Goal: Information Seeking & Learning: Learn about a topic

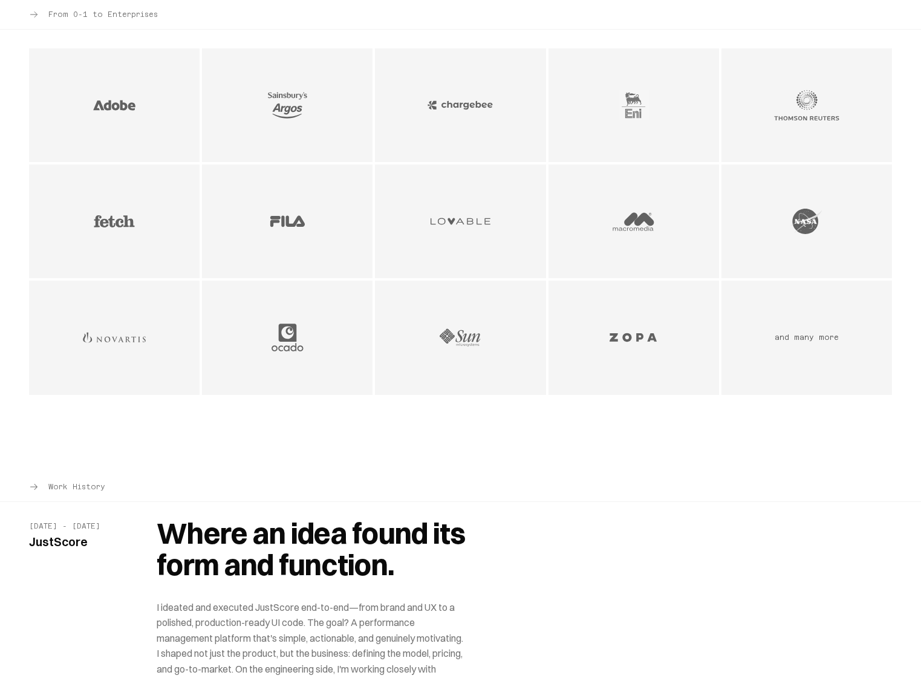
scroll to position [1044, 0]
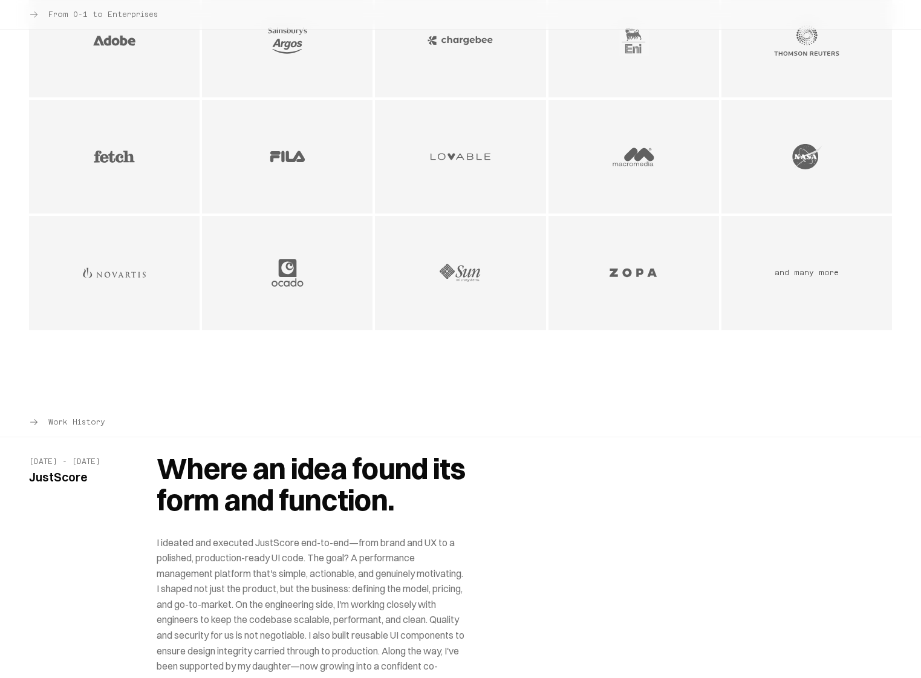
click at [460, 167] on img "Lovable logo - AI & Development Tools company" at bounding box center [461, 156] width 66 height 31
click at [461, 159] on img "Lovable logo - AI & Development Tools company" at bounding box center [461, 156] width 66 height 31
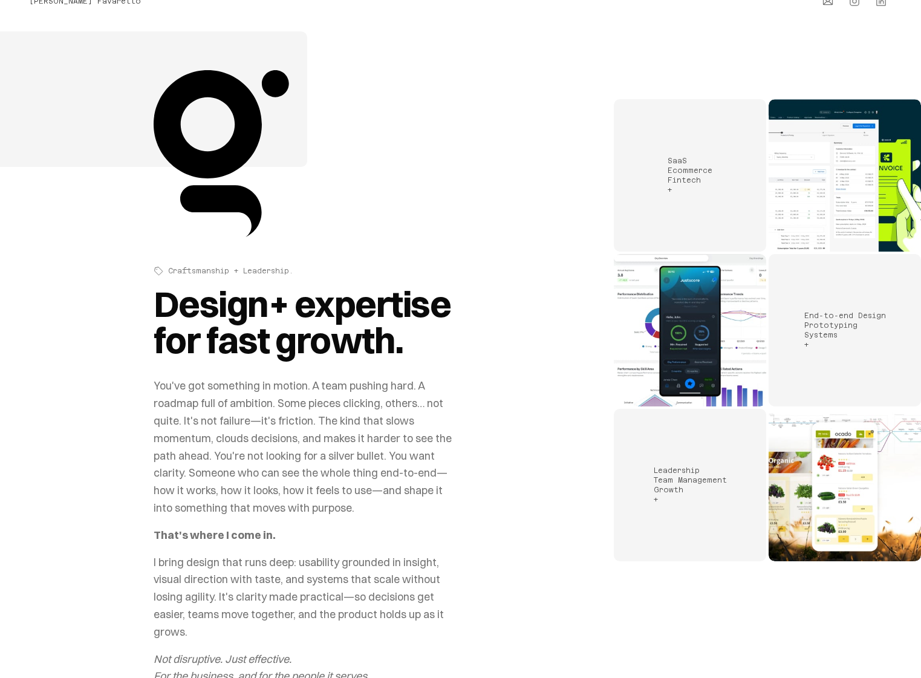
scroll to position [0, 0]
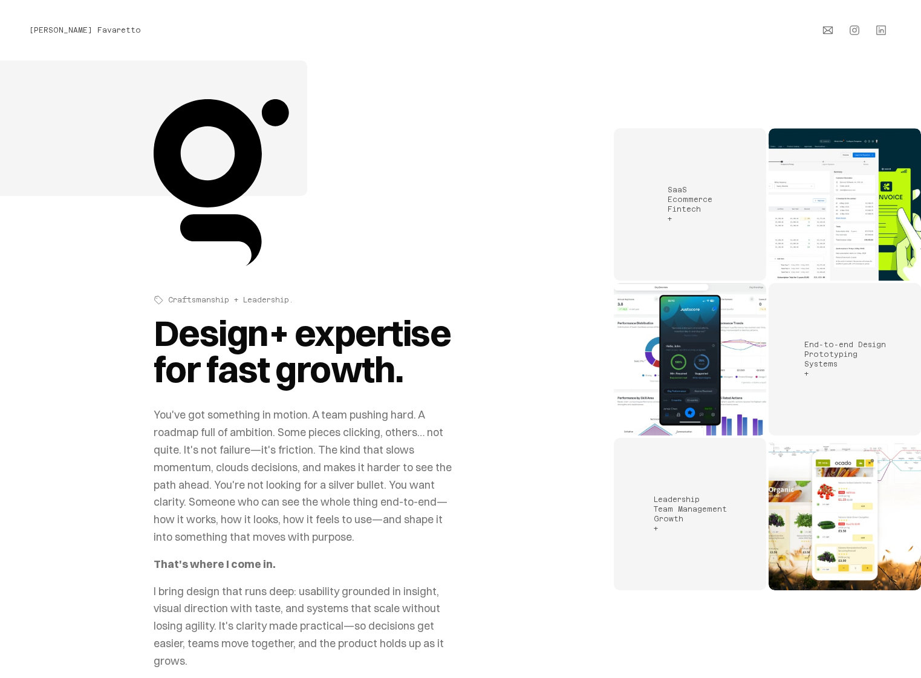
click at [716, 370] on img "Portfolio work samples" at bounding box center [690, 359] width 152 height 152
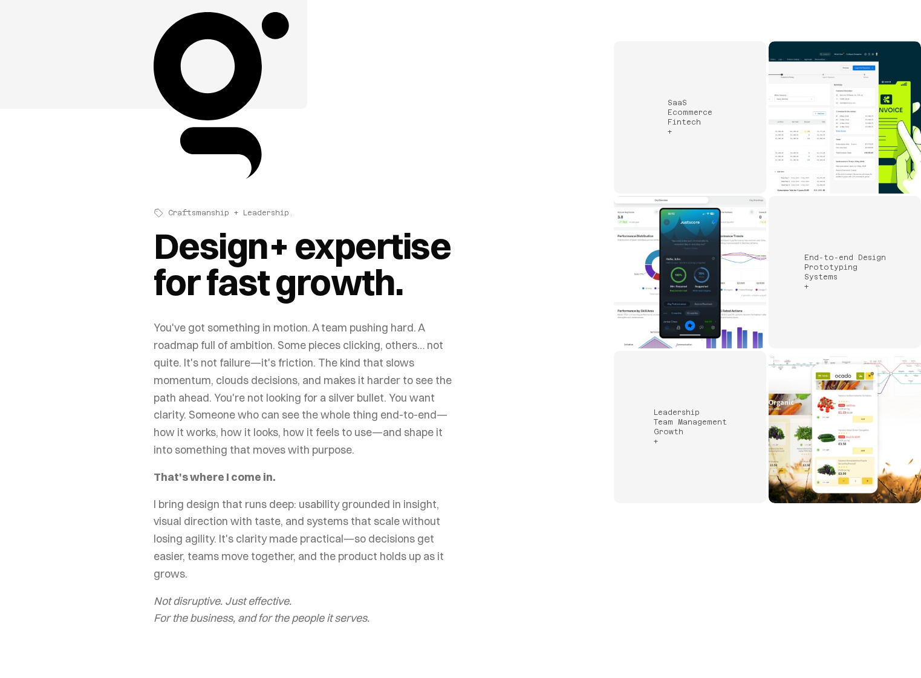
scroll to position [139, 0]
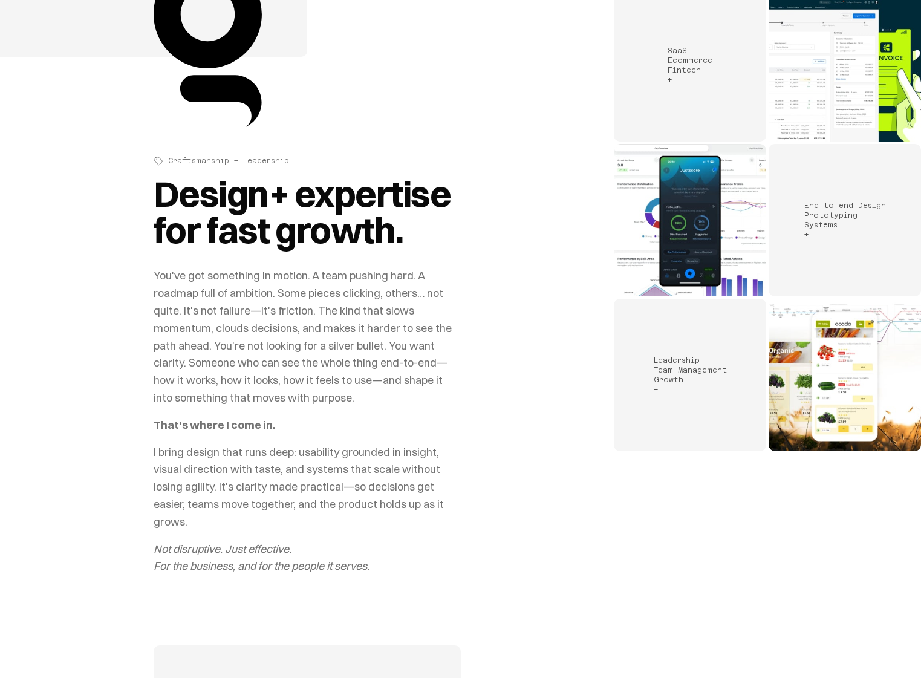
click at [829, 371] on img "Portfolio work samples" at bounding box center [845, 375] width 152 height 152
click at [679, 260] on img "Portfolio work samples" at bounding box center [690, 220] width 152 height 152
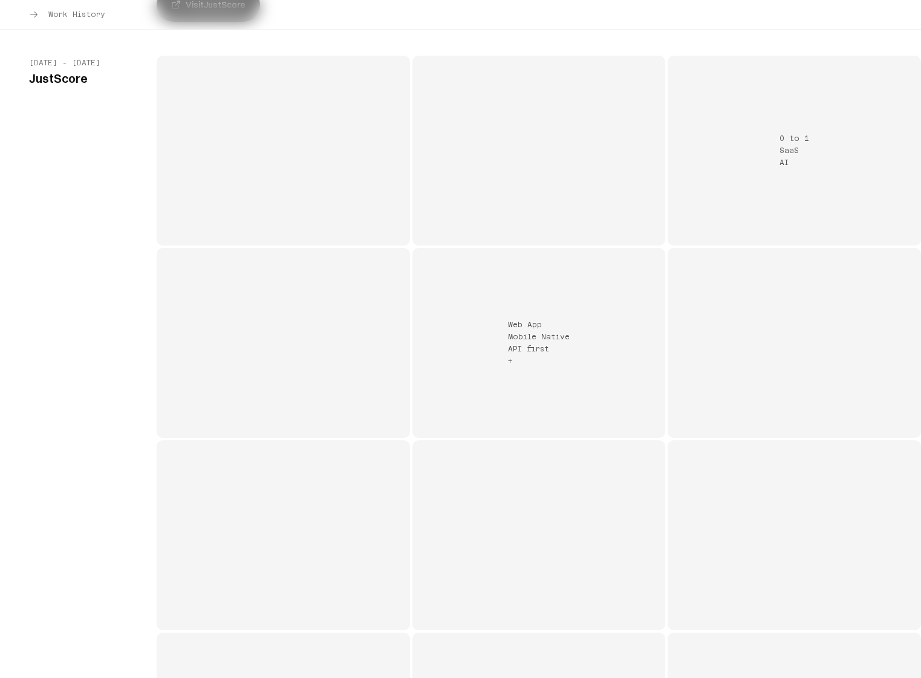
scroll to position [1889, 0]
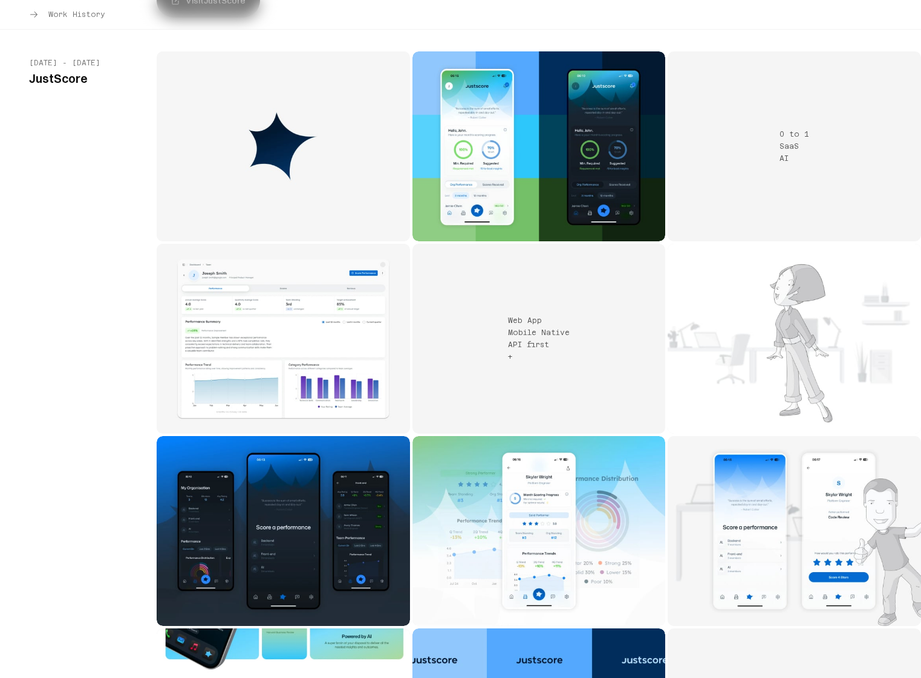
click at [295, 336] on img "JustScore project 3" at bounding box center [284, 339] width 254 height 190
click at [516, 171] on img "JustScore project 2" at bounding box center [540, 146] width 254 height 190
drag, startPoint x: 686, startPoint y: 167, endPoint x: 616, endPoint y: 197, distance: 75.6
click at [684, 167] on div "0 to 1 SaaS AI" at bounding box center [795, 146] width 254 height 190
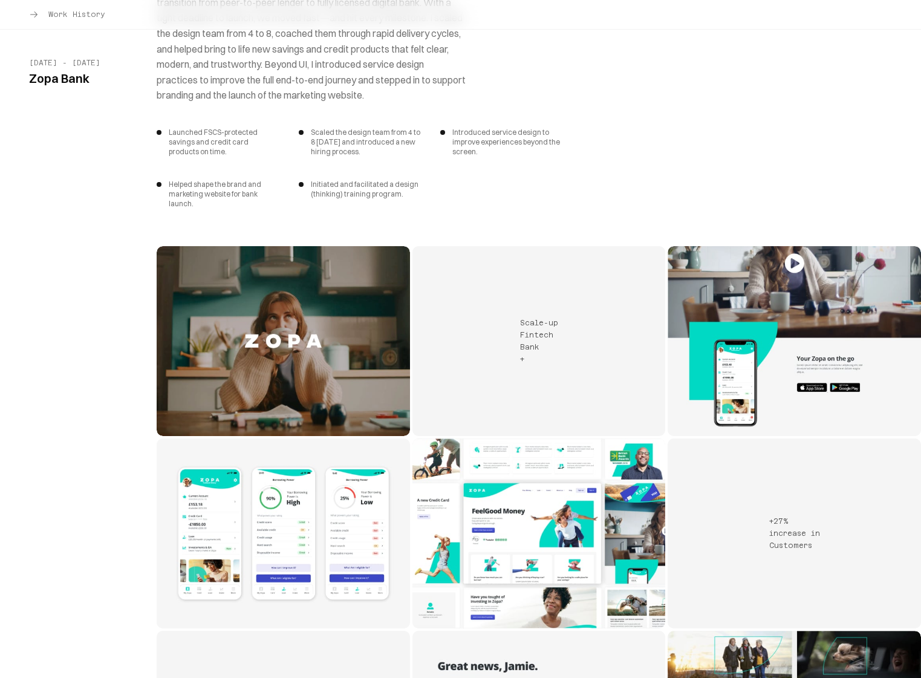
click at [71, 14] on span "Work History" at bounding box center [76, 15] width 57 height 10
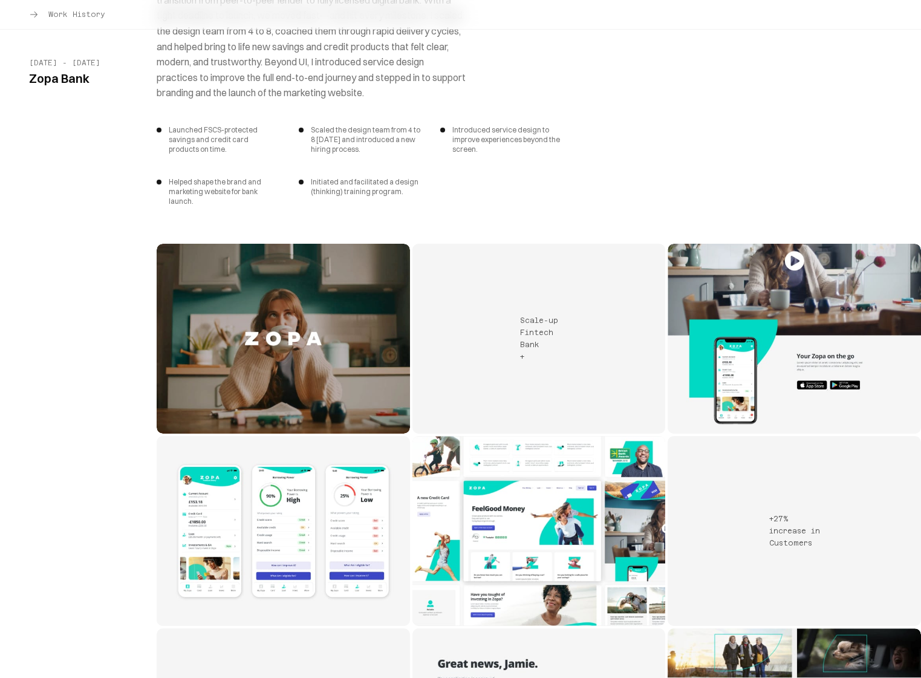
click at [60, 18] on span "Work History" at bounding box center [76, 15] width 57 height 10
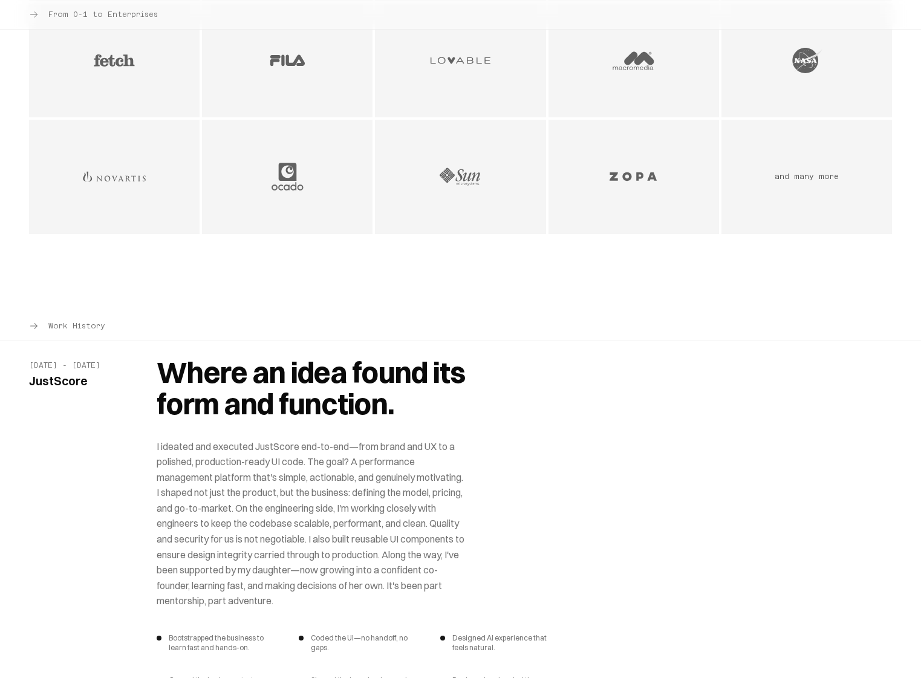
scroll to position [854, 0]
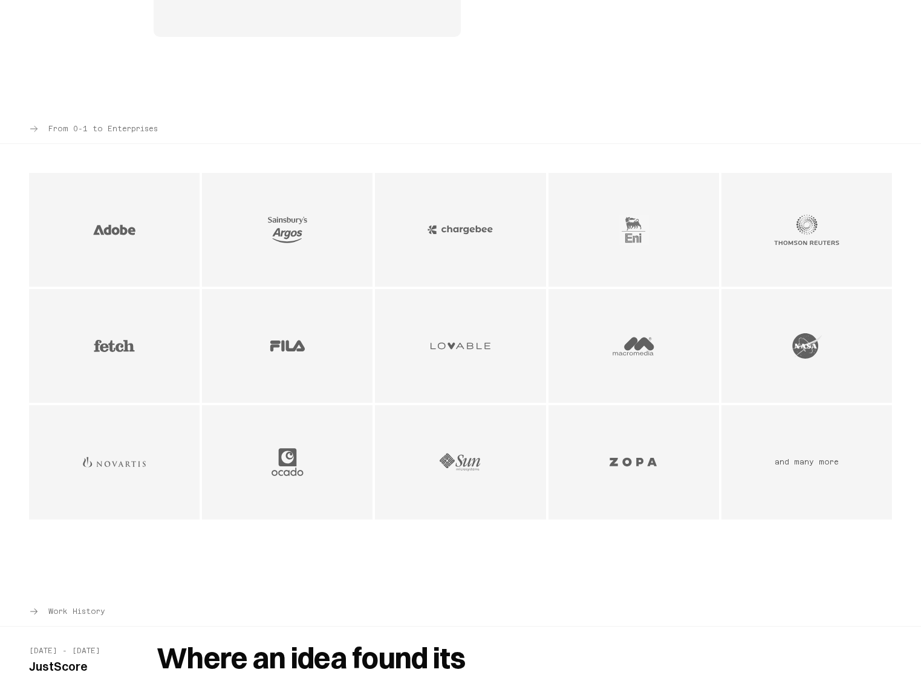
click at [61, 128] on span "From 0-1 to Enterprises" at bounding box center [103, 129] width 110 height 10
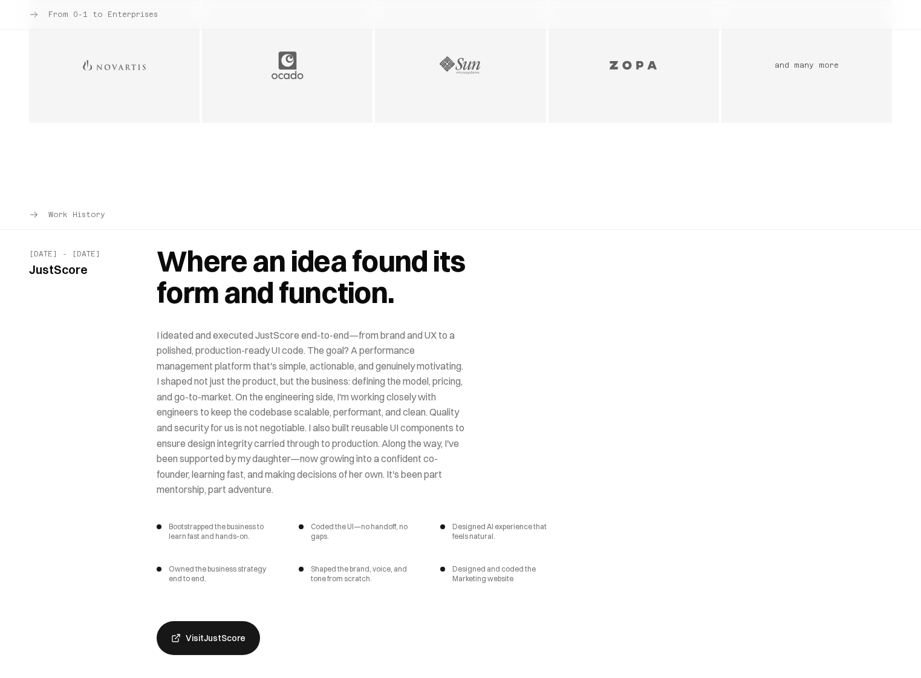
scroll to position [1260, 0]
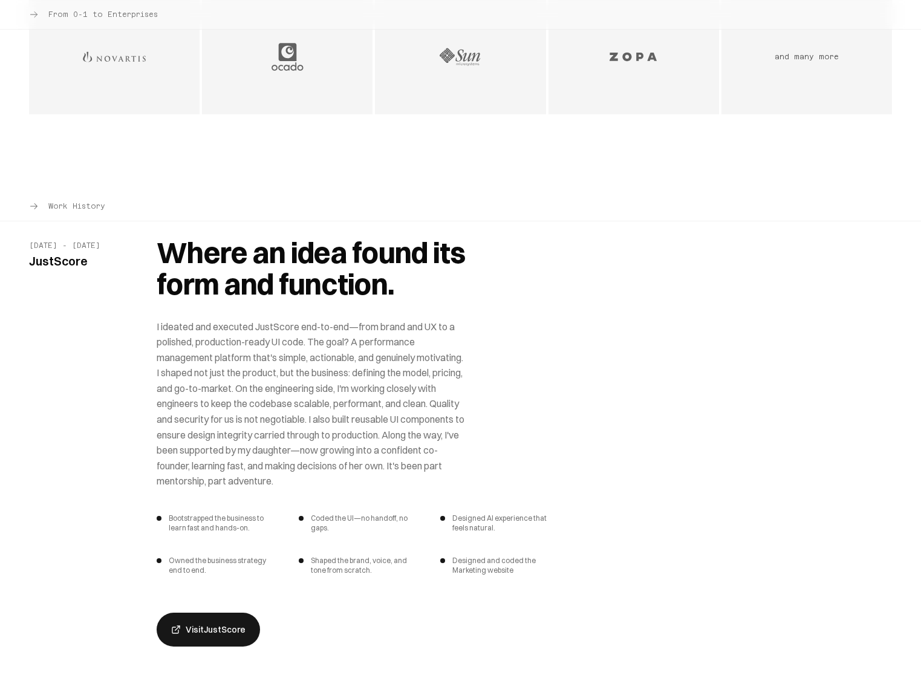
click at [64, 204] on span "Work History" at bounding box center [76, 206] width 57 height 10
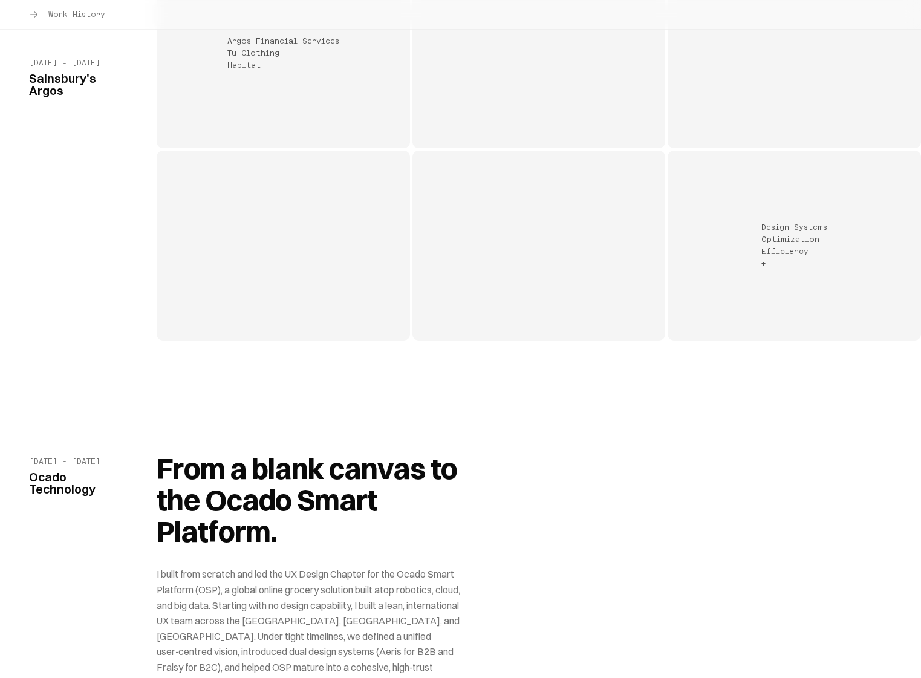
scroll to position [5807, 0]
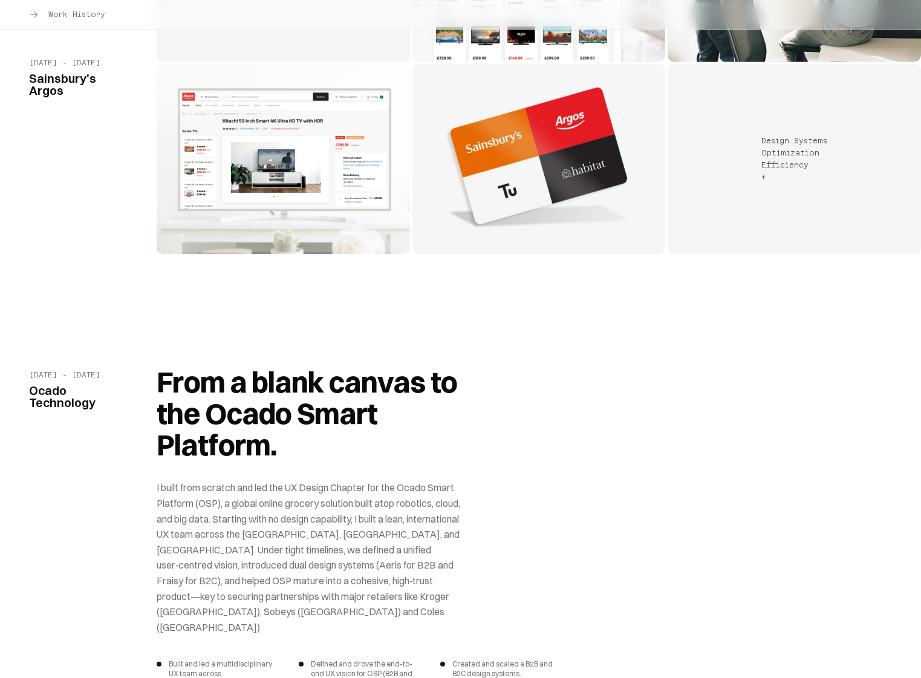
click at [335, 147] on img "Sainsbury's Argos project 3" at bounding box center [284, 159] width 254 height 190
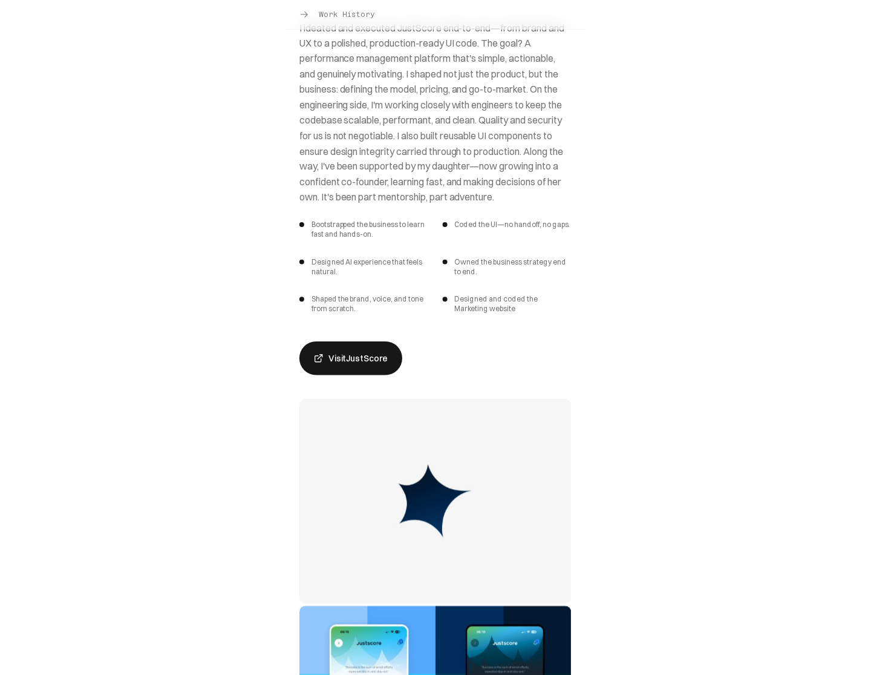
scroll to position [0, 0]
